Goal: Transaction & Acquisition: Purchase product/service

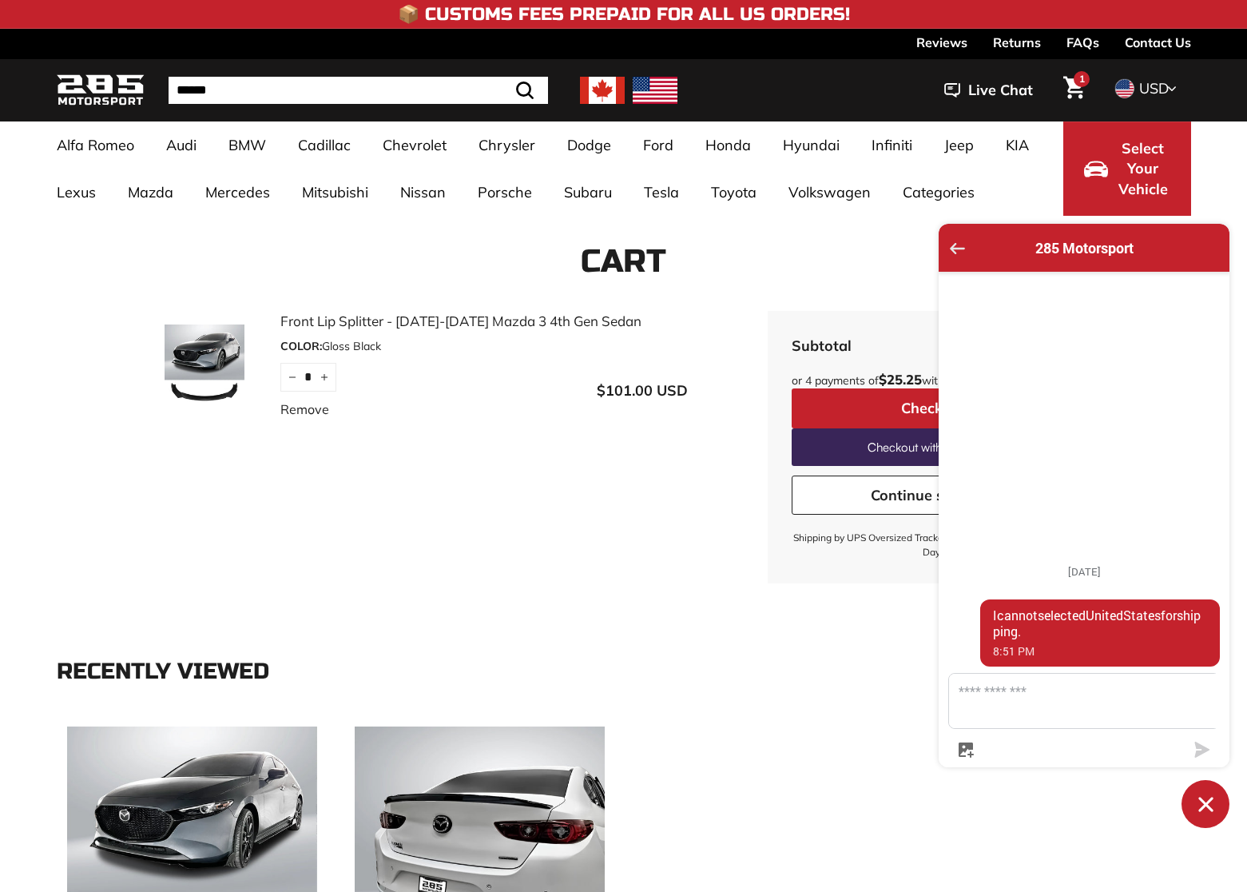
click at [952, 251] on icon "Go back to the main screen" at bounding box center [957, 248] width 15 height 11
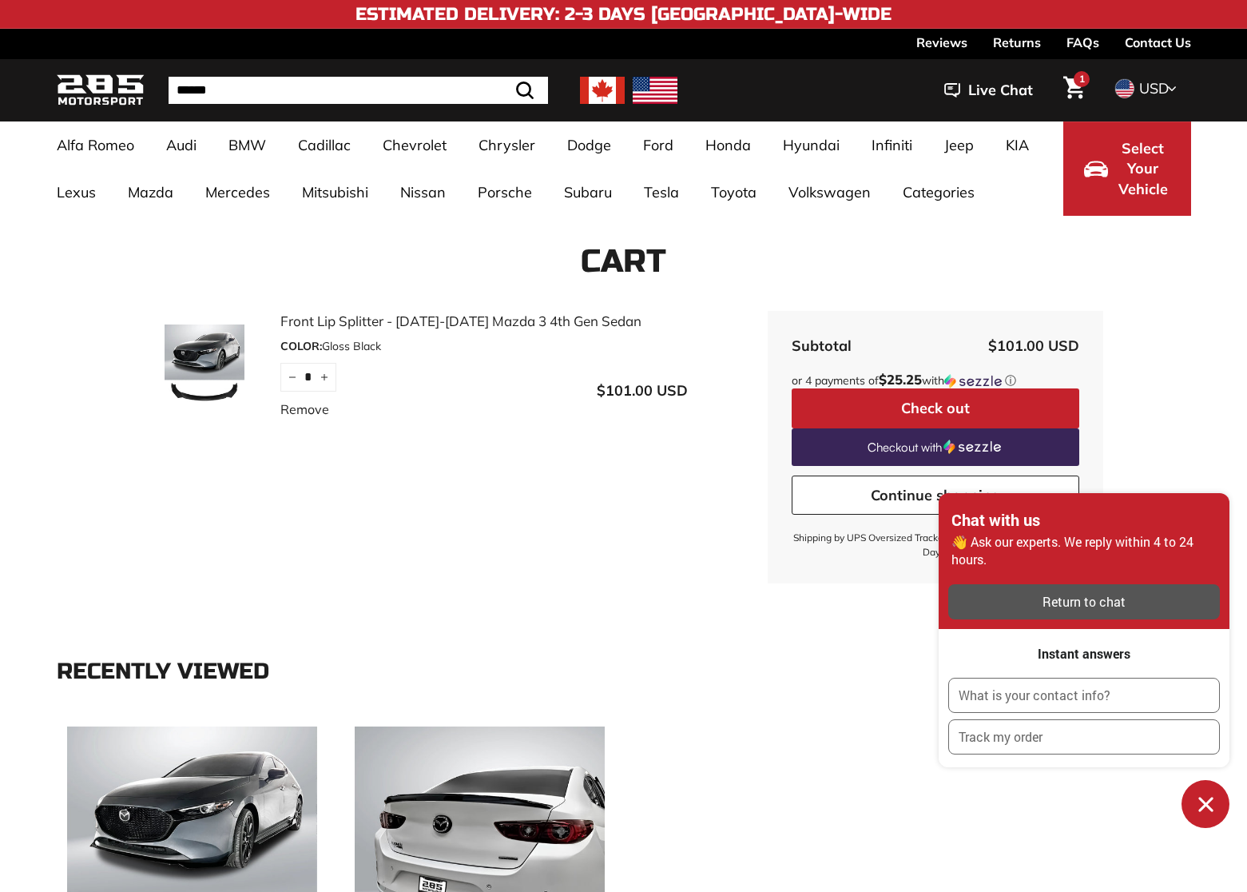
click at [1077, 89] on icon "Cart" at bounding box center [1074, 87] width 22 height 23
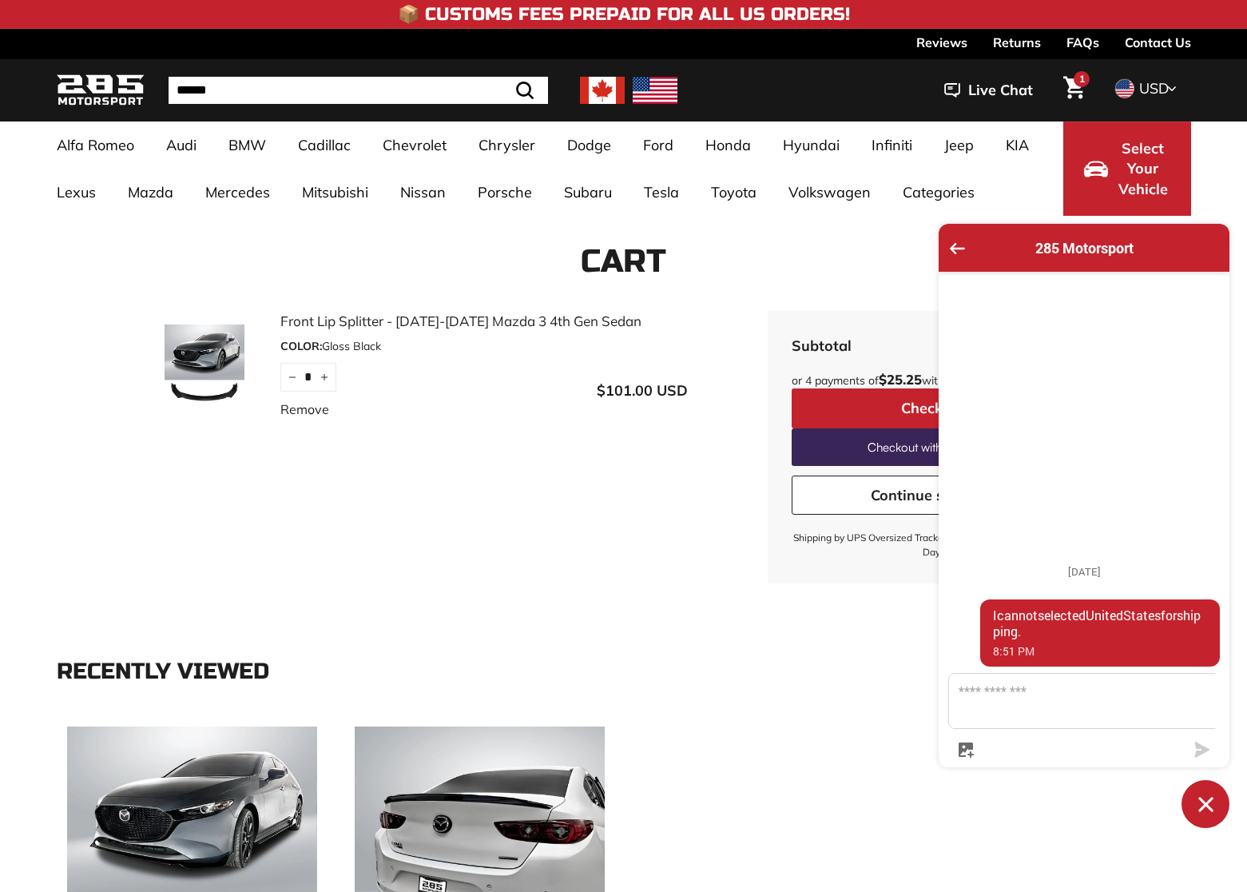
click at [1079, 82] on span "1" at bounding box center [1082, 79] width 6 height 10
click at [962, 249] on icon "Go back to the main screen" at bounding box center [957, 248] width 15 height 11
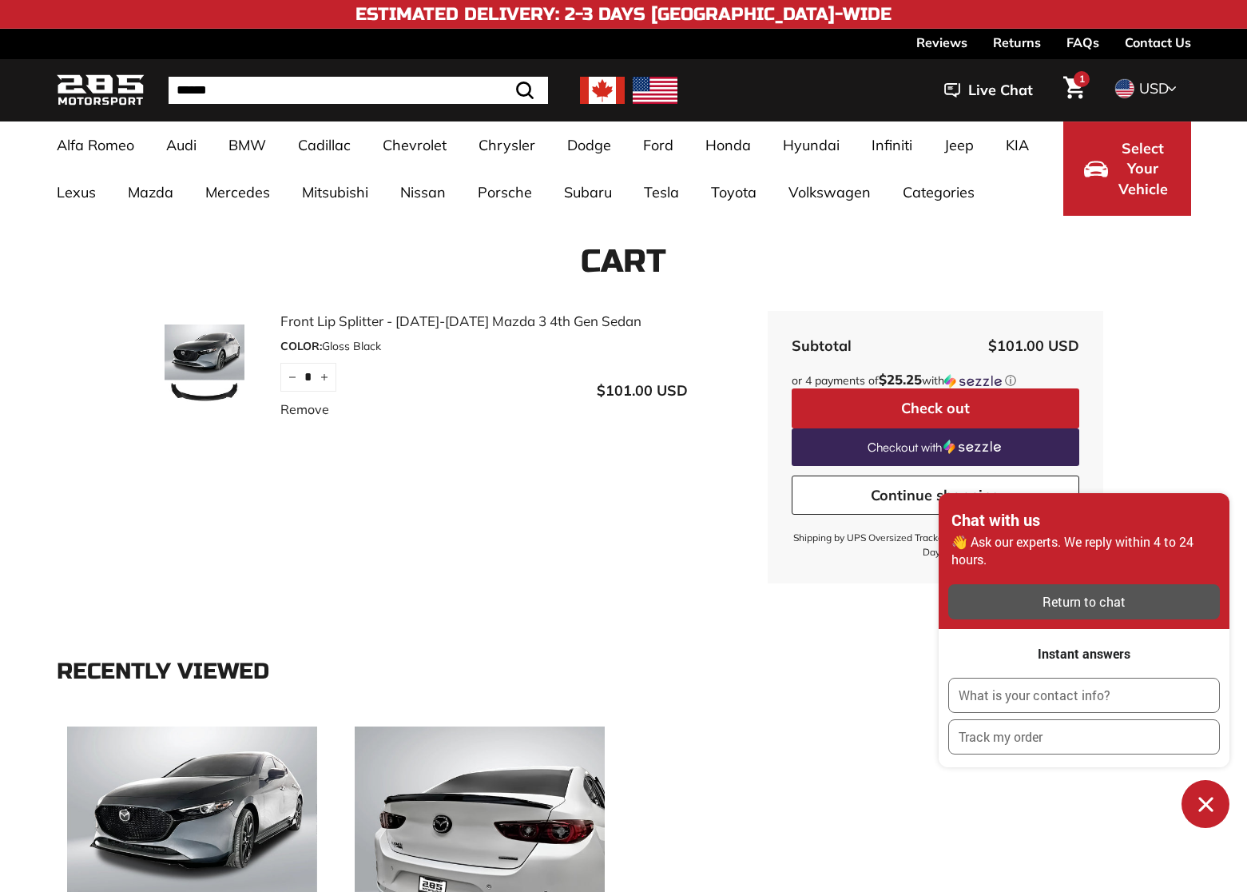
click at [876, 404] on button "Check out" at bounding box center [936, 408] width 288 height 40
